Goal: Task Accomplishment & Management: Manage account settings

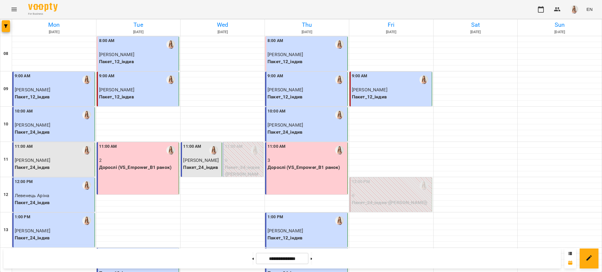
scroll to position [196, 0]
click at [312, 261] on button at bounding box center [311, 258] width 1 height 13
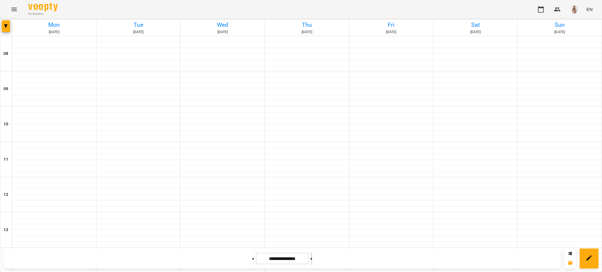
type input "**********"
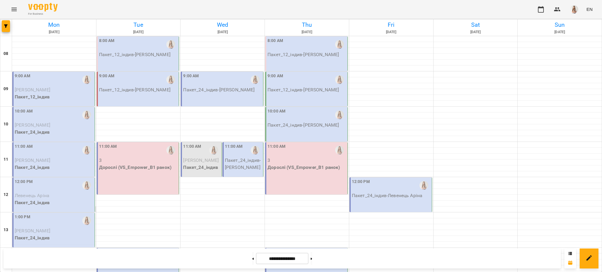
scroll to position [78, 0]
click at [7, 26] on icon "button" at bounding box center [6, 26] width 4 height 4
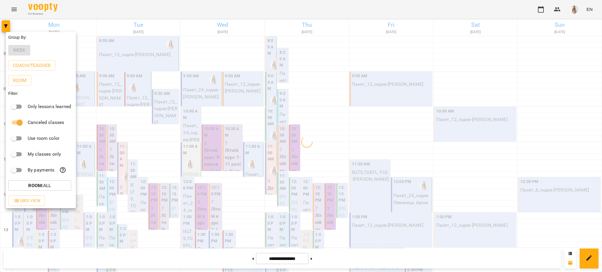
click at [63, 7] on div at bounding box center [301, 136] width 602 height 272
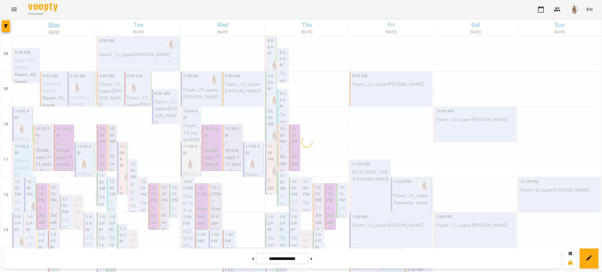
click at [55, 27] on h6 "Mon" at bounding box center [54, 24] width 82 height 9
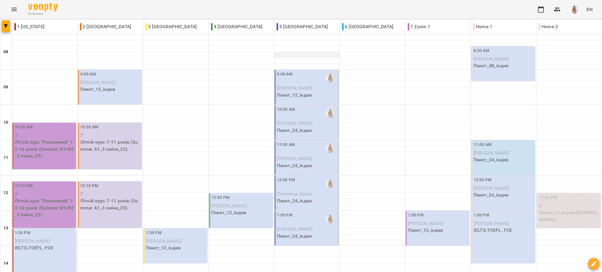
scroll to position [39, 0]
click at [5, 30] on button "button" at bounding box center [6, 26] width 8 height 12
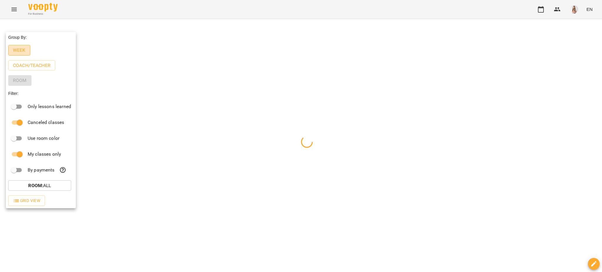
click at [16, 48] on p "Week" at bounding box center [19, 50] width 13 height 7
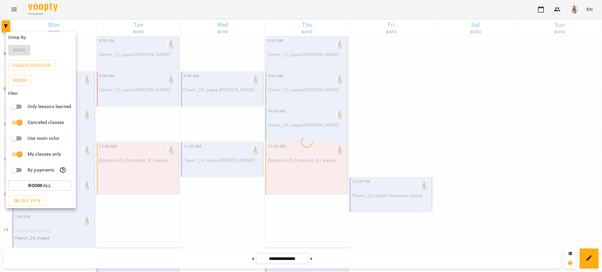
click at [83, 14] on div at bounding box center [301, 136] width 602 height 272
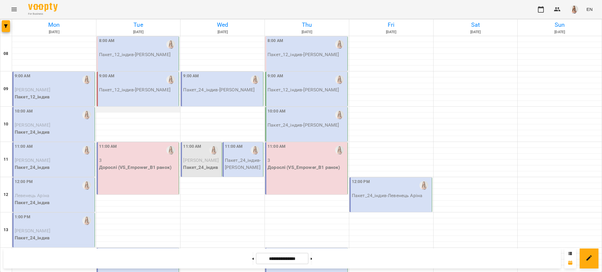
scroll to position [78, 0]
click at [1, 24] on div at bounding box center [6, 27] width 12 height 16
click at [6, 27] on icon "button" at bounding box center [6, 26] width 4 height 4
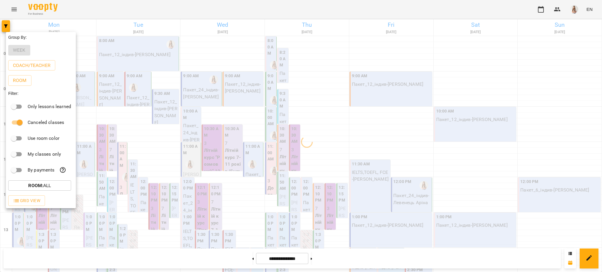
click at [142, 24] on div at bounding box center [301, 136] width 602 height 272
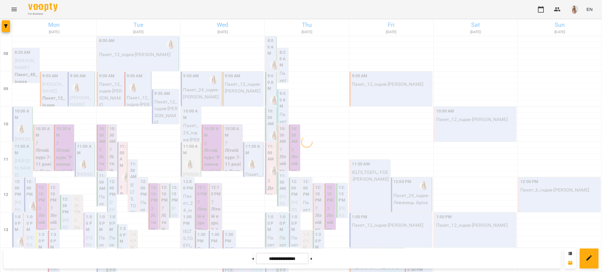
click at [139, 26] on div "Group By: Week Coach/Teacher Room Filter: Only lessons learned Canceled classes…" at bounding box center [301, 136] width 602 height 272
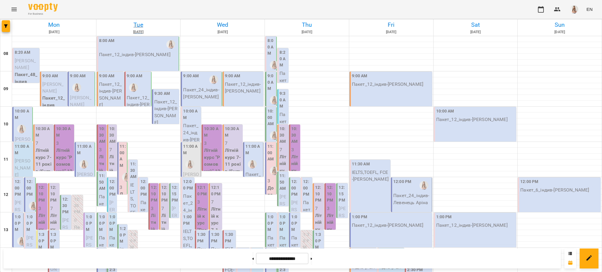
click at [137, 24] on h6 "Tue" at bounding box center [138, 24] width 82 height 9
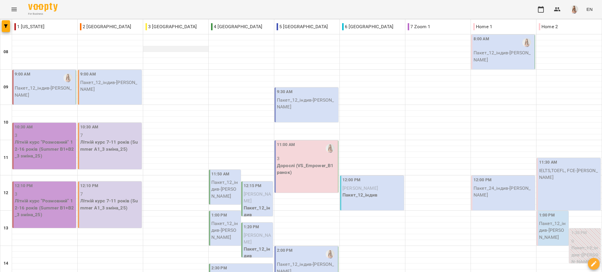
scroll to position [118, 0]
click at [316, 261] on p "Пакет_12_індив - [PERSON_NAME]" at bounding box center [307, 268] width 60 height 14
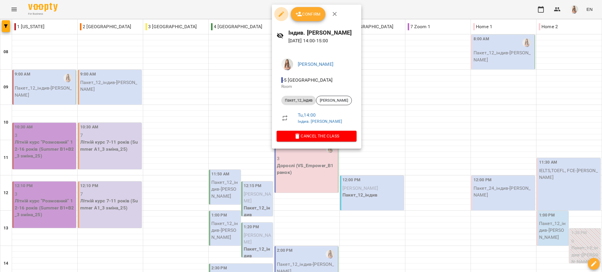
click at [279, 11] on icon "button" at bounding box center [281, 14] width 7 height 7
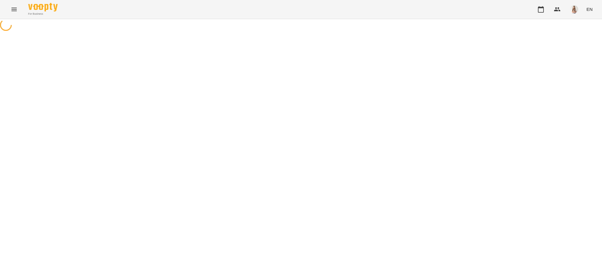
select select "**********"
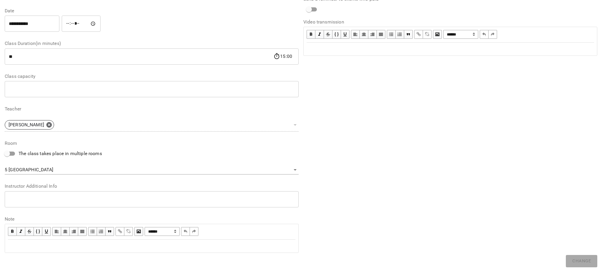
scroll to position [82, 0]
click at [43, 164] on body "**********" at bounding box center [301, 134] width 602 height 268
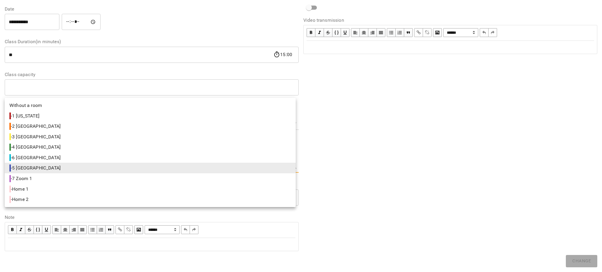
click at [430, 86] on div at bounding box center [301, 136] width 602 height 272
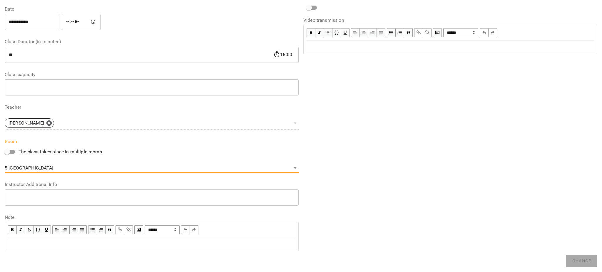
click at [73, 24] on input "*****" at bounding box center [81, 22] width 39 height 16
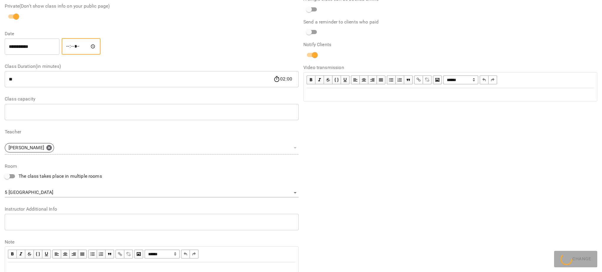
scroll to position [106, 0]
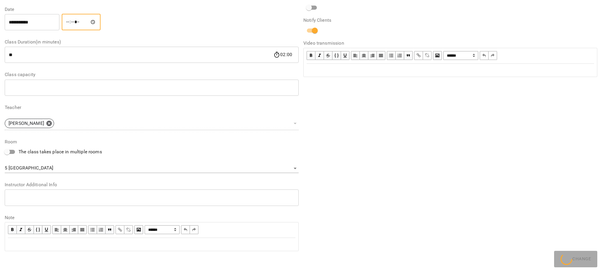
type input "*****"
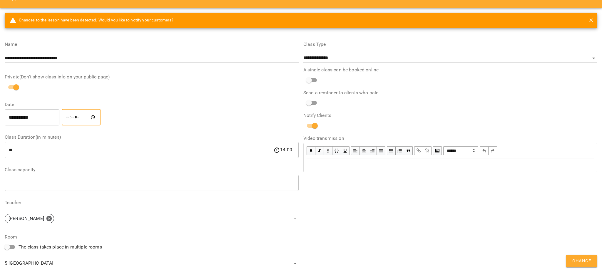
scroll to position [0, 0]
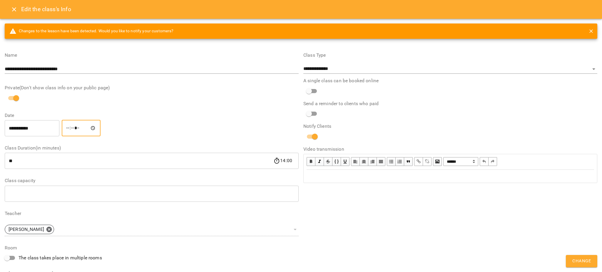
click at [580, 261] on span "Change" at bounding box center [581, 261] width 19 height 8
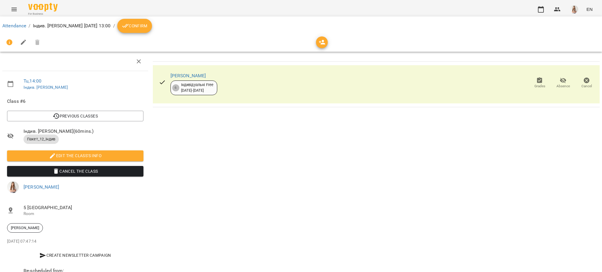
click at [9, 8] on button "Menu" at bounding box center [14, 9] width 14 height 14
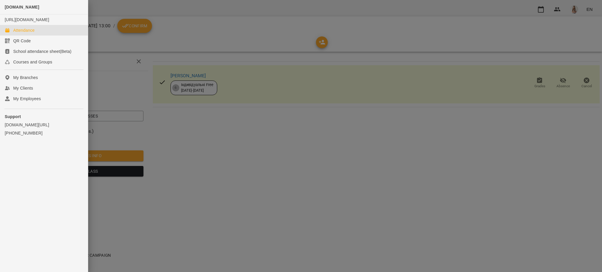
click at [28, 36] on link "Attendance" at bounding box center [44, 30] width 88 height 11
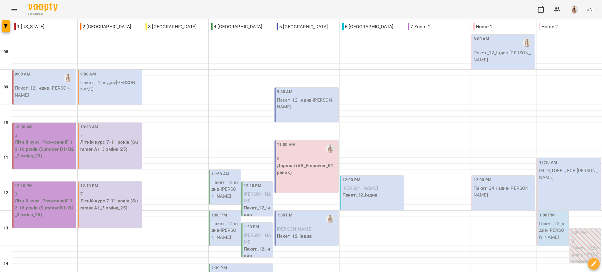
scroll to position [39, 0]
click at [4, 21] on button "button" at bounding box center [6, 26] width 8 height 12
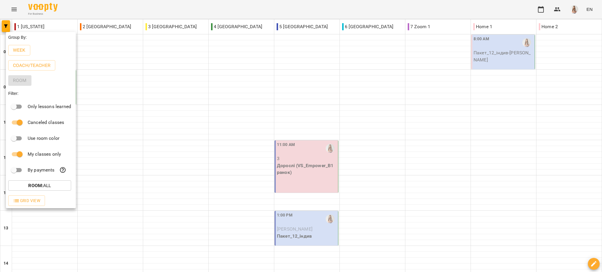
click at [306, 5] on div at bounding box center [301, 136] width 602 height 272
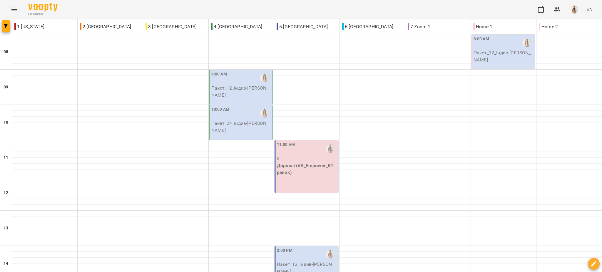
scroll to position [118, 0]
click at [308, 261] on p "Пакет_12_індив - [PERSON_NAME]" at bounding box center [307, 268] width 60 height 14
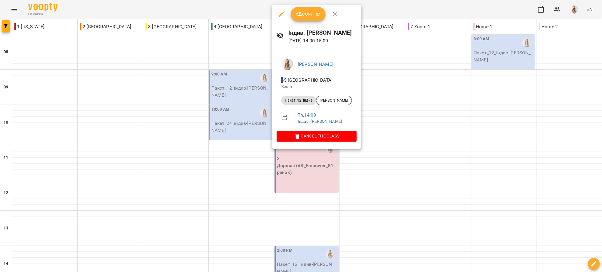
click at [278, 14] on icon "button" at bounding box center [281, 14] width 7 height 7
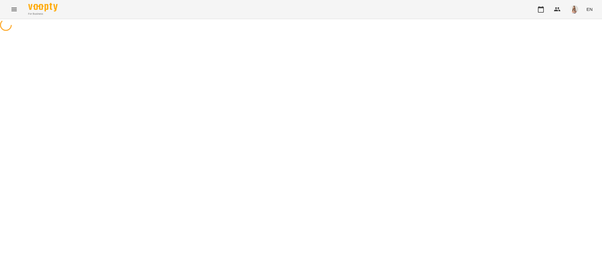
select select "**********"
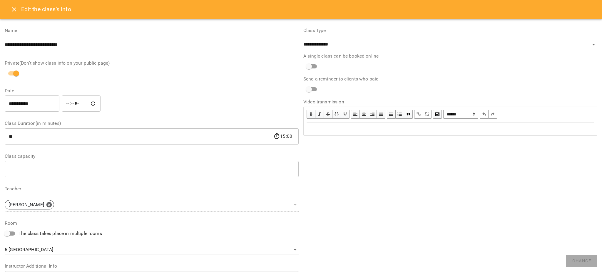
click at [71, 102] on input "*****" at bounding box center [81, 103] width 39 height 16
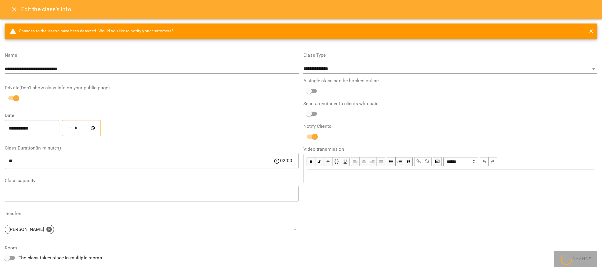
type input "*****"
click at [594, 264] on button "Change" at bounding box center [581, 261] width 31 height 12
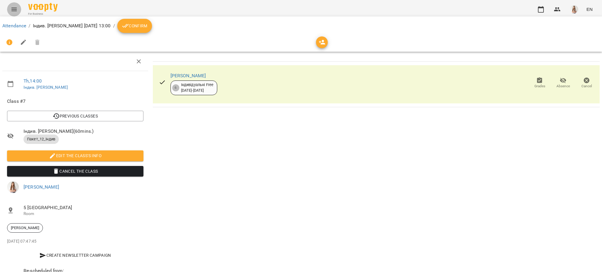
click at [14, 7] on icon "Menu" at bounding box center [14, 9] width 7 height 7
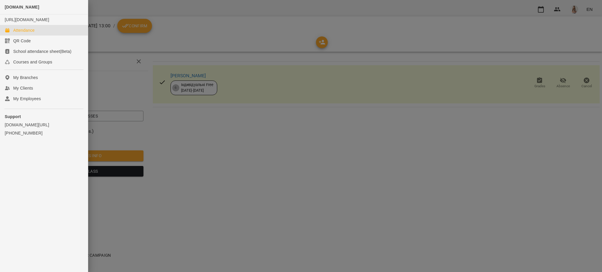
click at [12, 32] on link "Attendance" at bounding box center [44, 30] width 88 height 11
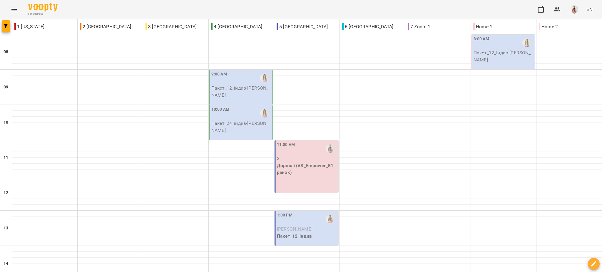
scroll to position [39, 0]
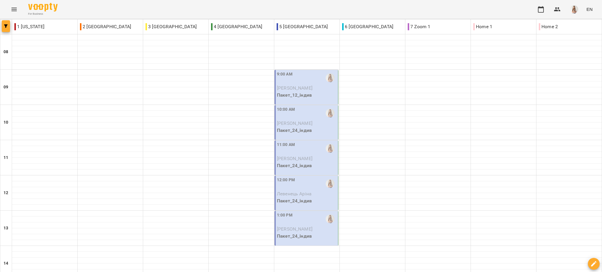
click at [2, 23] on button "button" at bounding box center [6, 26] width 8 height 12
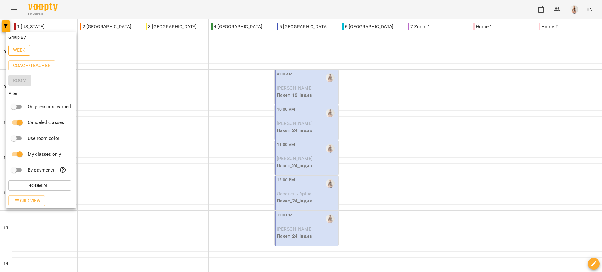
click at [21, 47] on button "Week" at bounding box center [19, 50] width 22 height 11
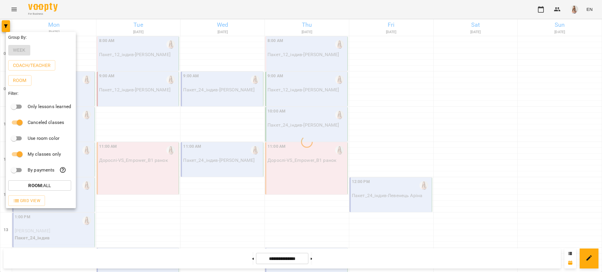
click at [69, 8] on div at bounding box center [301, 136] width 602 height 272
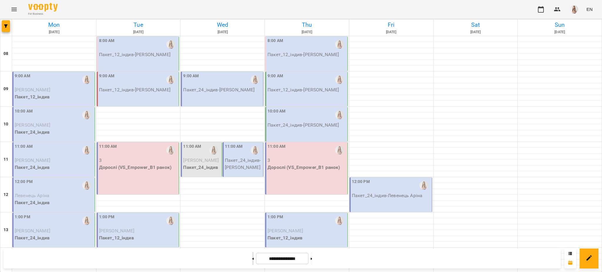
click at [252, 256] on button at bounding box center [252, 258] width 1 height 13
type input "**********"
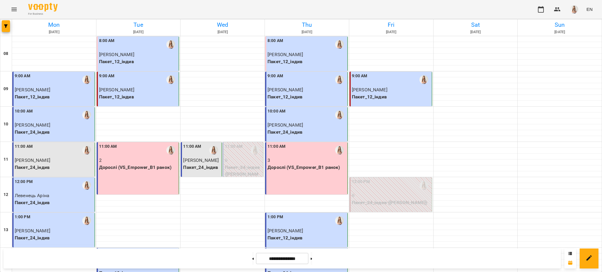
click at [27, 89] on span "[PERSON_NAME]" at bounding box center [33, 90] width 36 height 6
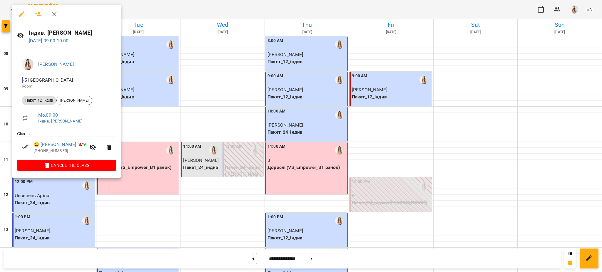
click at [23, 11] on icon "button" at bounding box center [21, 13] width 5 height 5
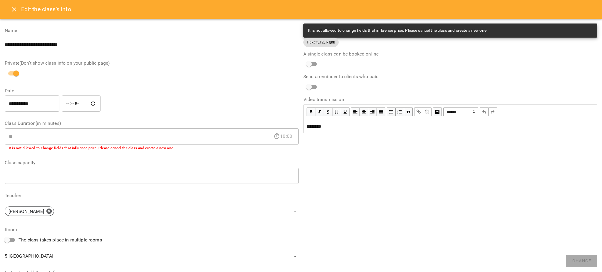
click at [26, 3] on div "Edit the class's Info" at bounding box center [301, 9] width 602 height 19
click at [2, 14] on div "Edit the class's Info" at bounding box center [301, 9] width 602 height 19
click at [9, 9] on button "Close" at bounding box center [14, 9] width 14 height 14
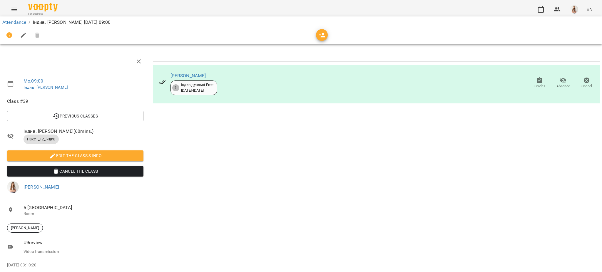
click at [9, 9] on button "Menu" at bounding box center [14, 9] width 14 height 14
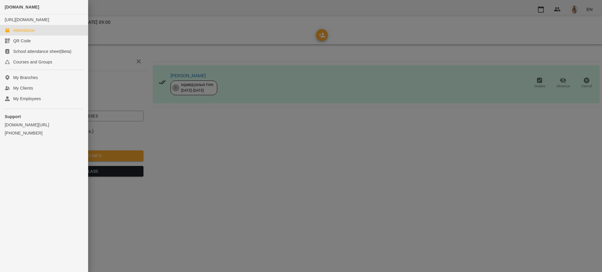
click at [28, 33] on div "Attendance" at bounding box center [23, 30] width 21 height 6
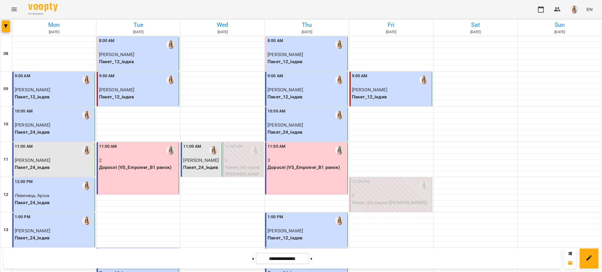
click at [308, 126] on p "[PERSON_NAME]" at bounding box center [306, 125] width 79 height 7
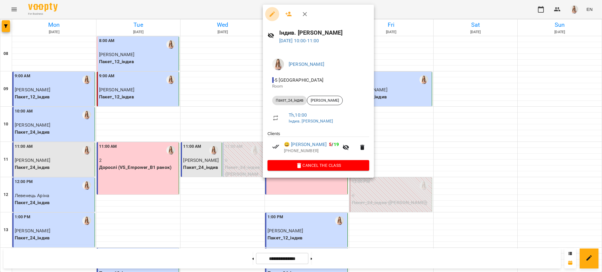
click at [266, 12] on button "button" at bounding box center [272, 14] width 14 height 14
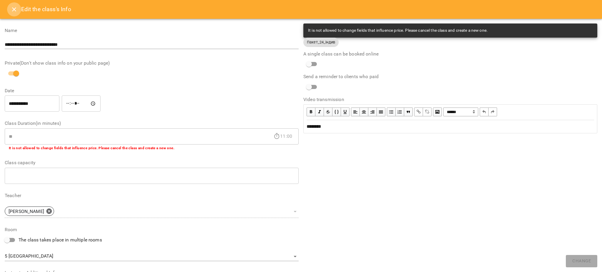
click at [9, 14] on button "Close" at bounding box center [14, 9] width 14 height 14
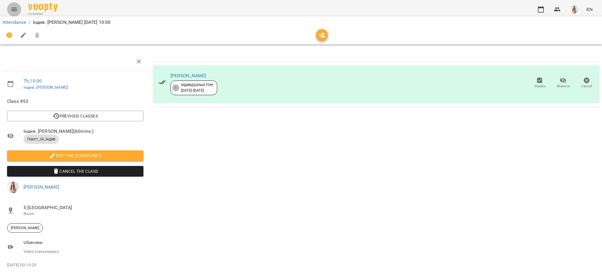
click at [9, 14] on button "Menu" at bounding box center [14, 9] width 14 height 14
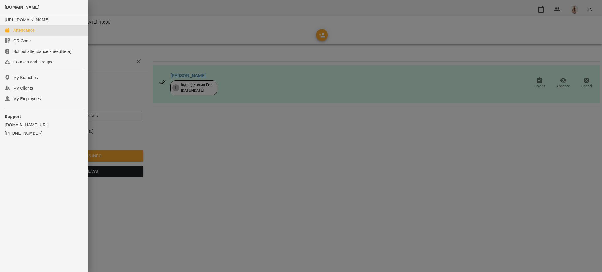
click at [21, 33] on div "Attendance" at bounding box center [23, 30] width 21 height 6
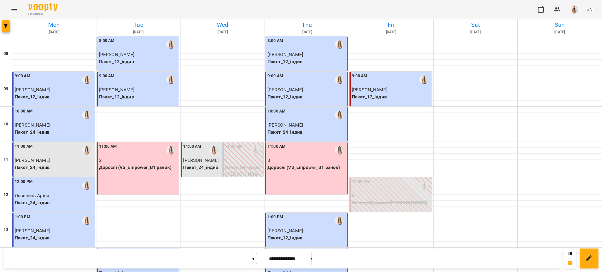
click at [312, 257] on button at bounding box center [311, 258] width 1 height 13
type input "**********"
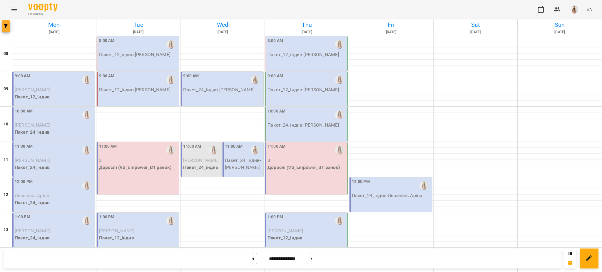
click at [4, 26] on span "button" at bounding box center [6, 26] width 8 height 4
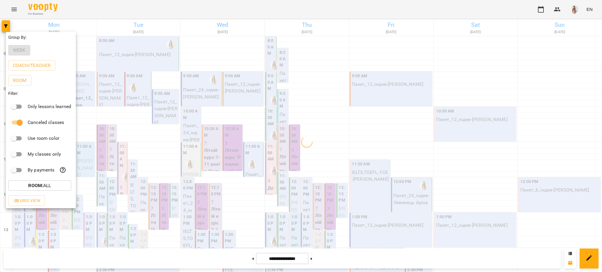
click at [65, 21] on div at bounding box center [301, 136] width 602 height 272
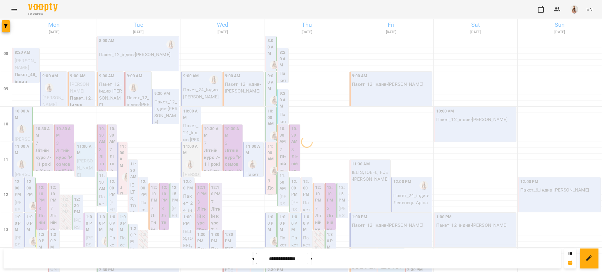
click at [52, 26] on h6 "Mon" at bounding box center [54, 24] width 82 height 9
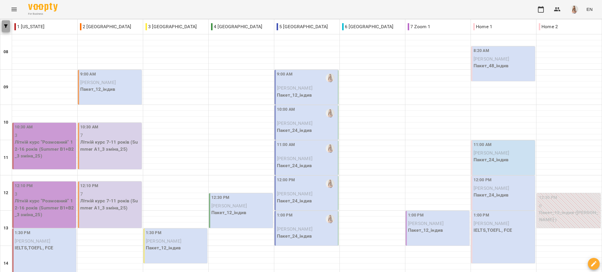
click at [4, 26] on icon "button" at bounding box center [6, 26] width 4 height 4
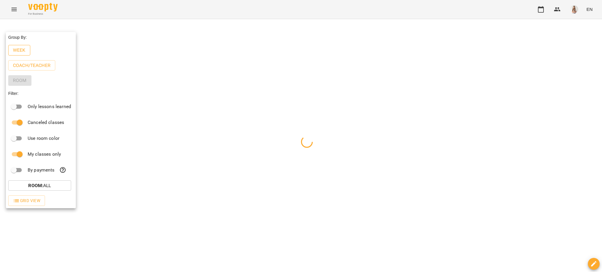
click at [11, 55] on button "Week" at bounding box center [19, 50] width 22 height 11
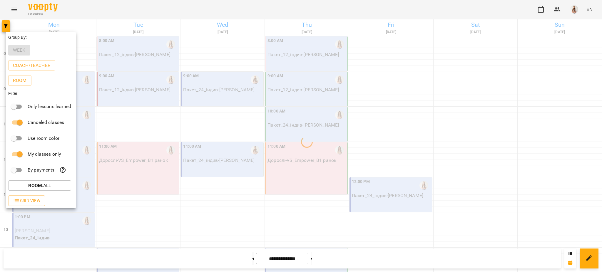
click at [62, 3] on div at bounding box center [301, 136] width 602 height 272
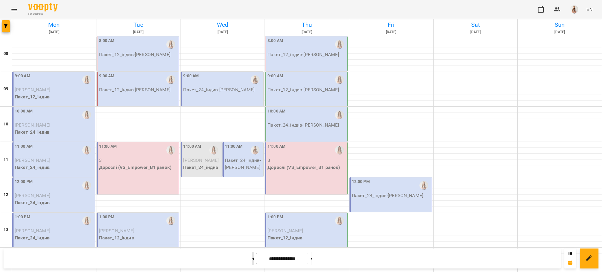
click at [252, 254] on button at bounding box center [252, 258] width 1 height 13
type input "**********"
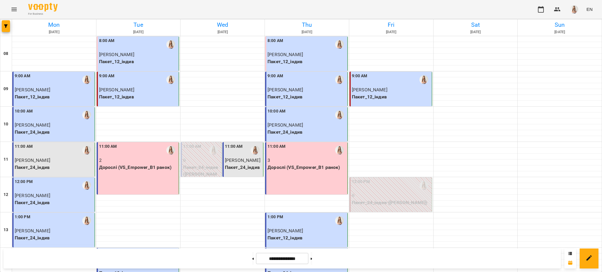
click at [239, 171] on p "Пакет_24_індив" at bounding box center [243, 167] width 37 height 7
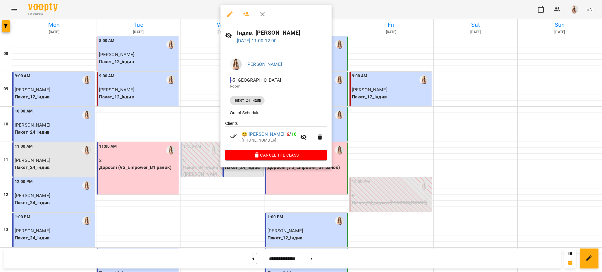
click at [229, 7] on button "button" at bounding box center [230, 14] width 14 height 14
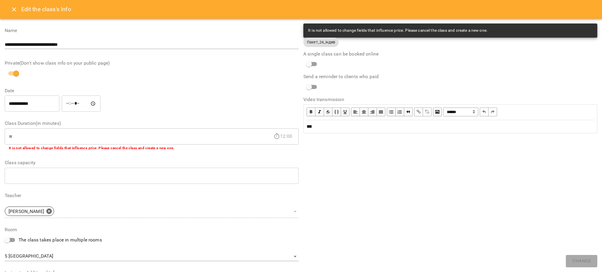
click at [18, 6] on button "Close" at bounding box center [14, 9] width 14 height 14
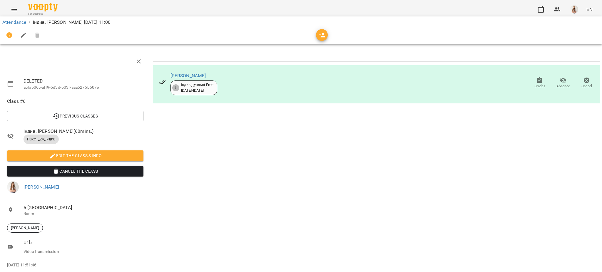
click at [17, 6] on icon "Menu" at bounding box center [14, 9] width 7 height 7
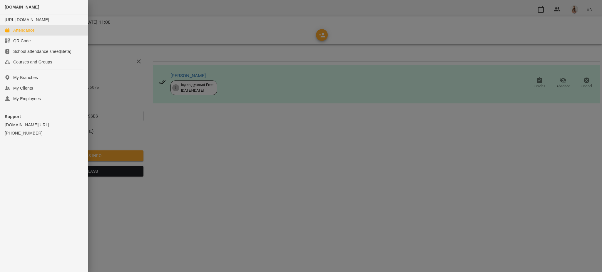
click at [18, 33] on div "Attendance" at bounding box center [23, 30] width 21 height 6
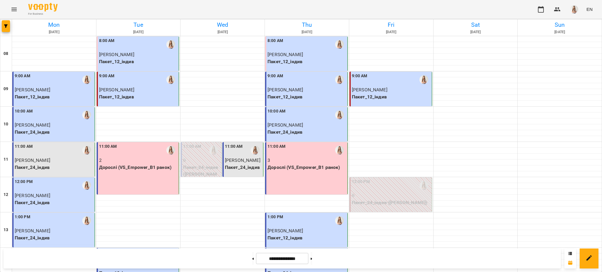
scroll to position [78, 0]
click at [292, 263] on span "[PERSON_NAME]" at bounding box center [285, 266] width 36 height 6
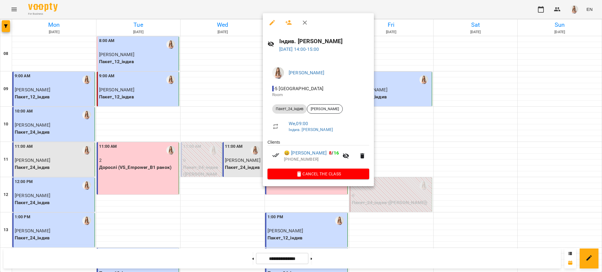
click at [270, 22] on icon "button" at bounding box center [272, 22] width 7 height 7
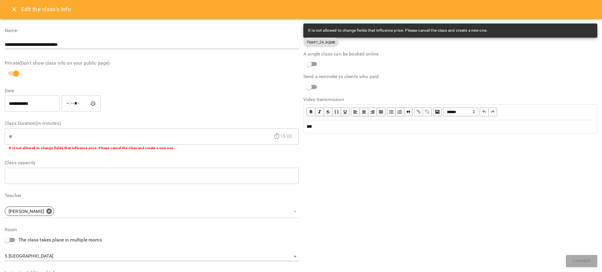
click at [17, 9] on icon "Close" at bounding box center [14, 9] width 7 height 7
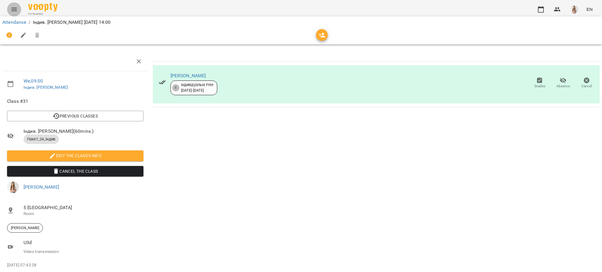
click at [17, 9] on icon "Menu" at bounding box center [14, 9] width 7 height 7
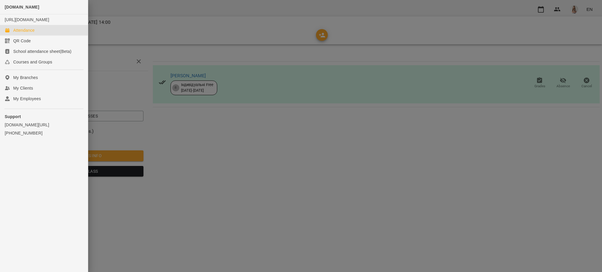
click at [9, 33] on icon at bounding box center [7, 30] width 5 height 5
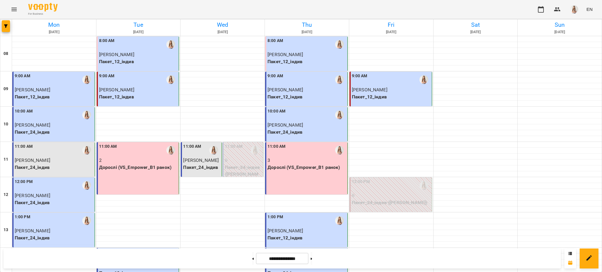
scroll to position [249, 0]
click at [312, 259] on button at bounding box center [311, 258] width 1 height 13
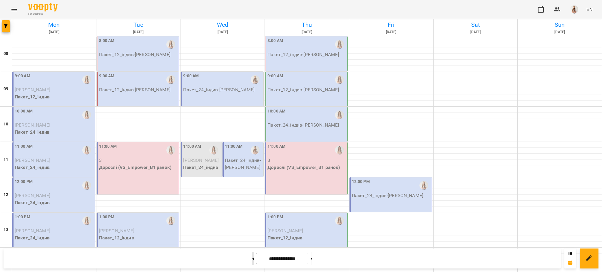
click at [252, 259] on icon at bounding box center [252, 259] width 1 height 2
type input "**********"
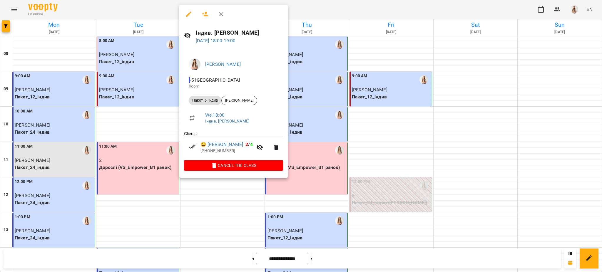
click at [190, 15] on icon "button" at bounding box center [188, 14] width 7 height 7
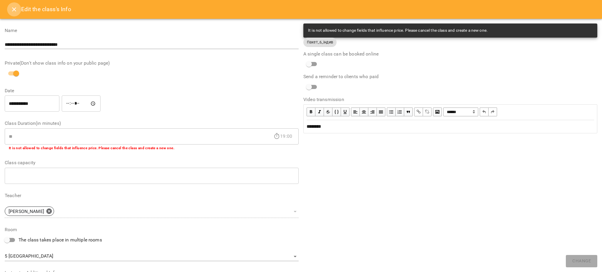
click at [16, 11] on icon "Close" at bounding box center [14, 9] width 7 height 7
click at [16, 11] on icon "Menu" at bounding box center [14, 9] width 7 height 7
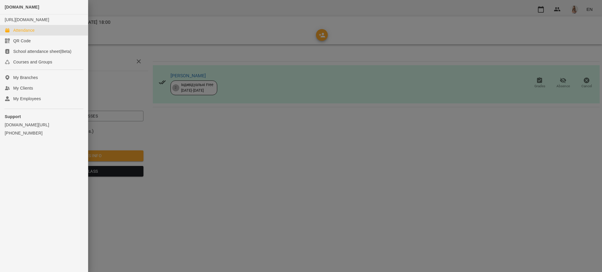
click at [4, 36] on link "Attendance" at bounding box center [44, 30] width 88 height 11
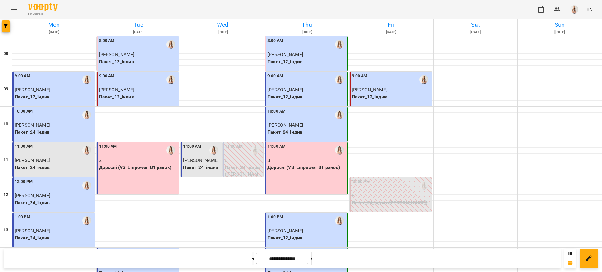
click at [312, 265] on button at bounding box center [311, 258] width 1 height 13
type input "**********"
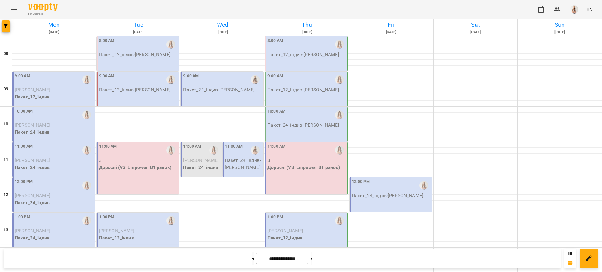
scroll to position [249, 0]
